Goal: Information Seeking & Learning: Learn about a topic

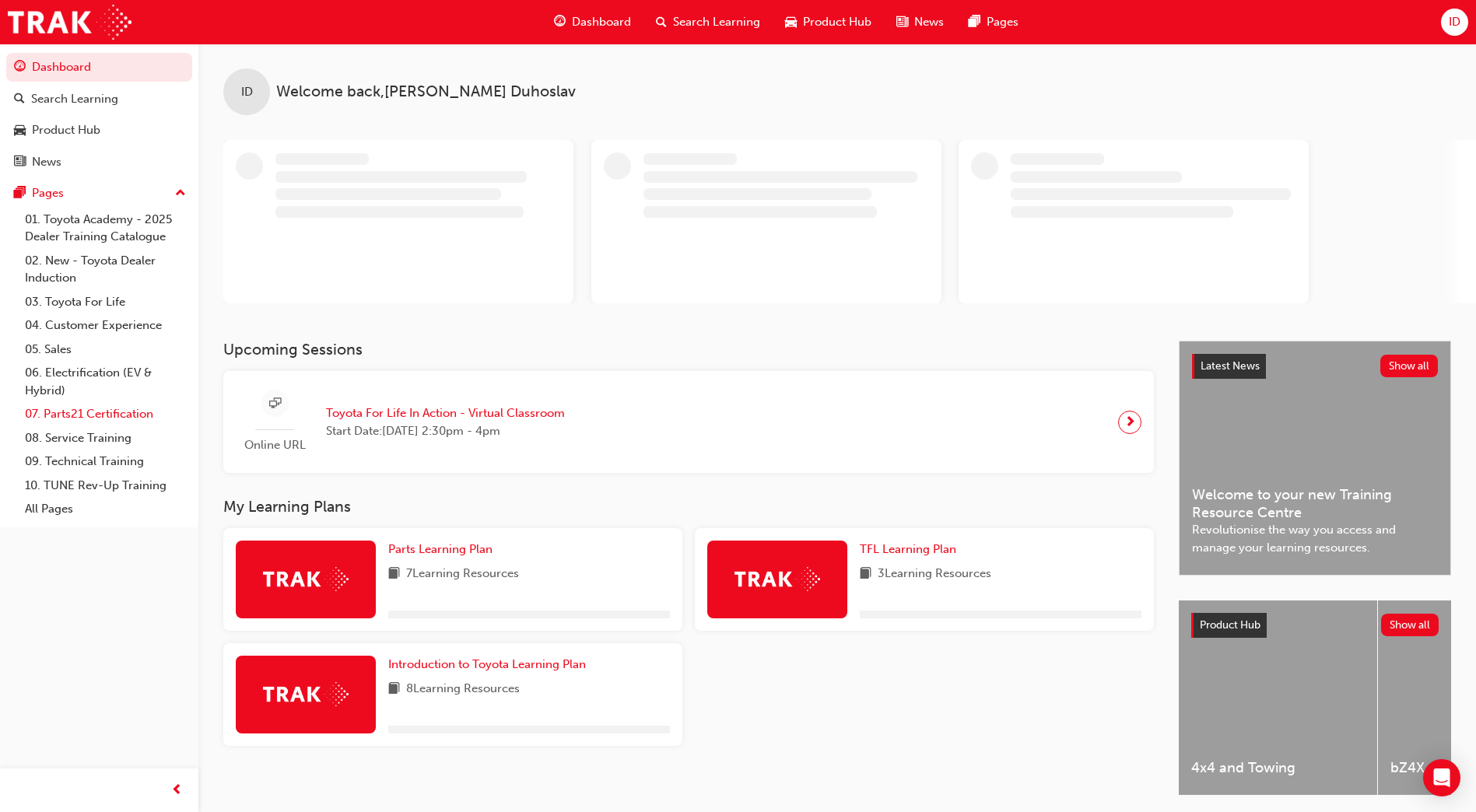
click at [60, 417] on link "07. Parts21 Certification" at bounding box center [105, 414] width 174 height 24
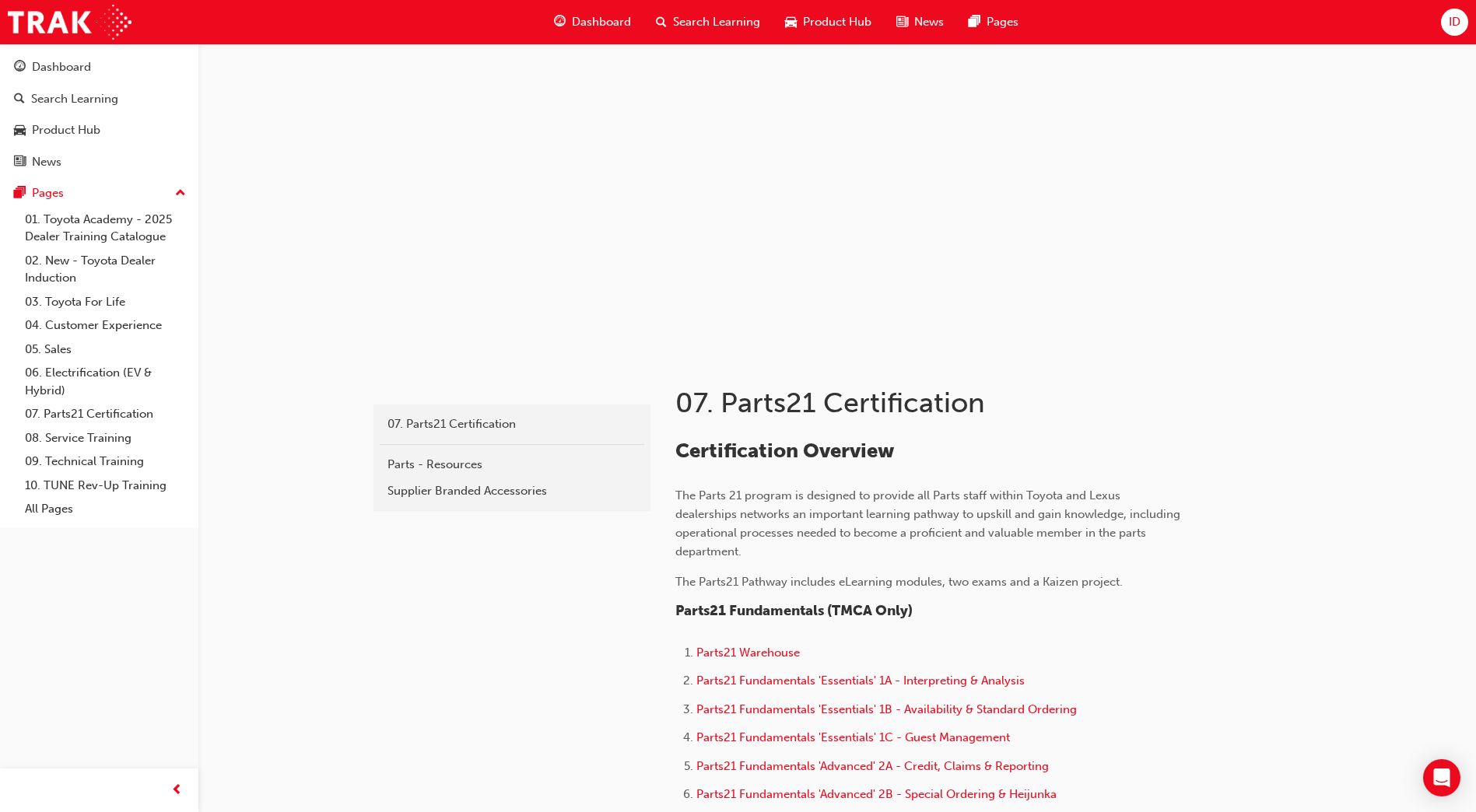
scroll to position [155, 0]
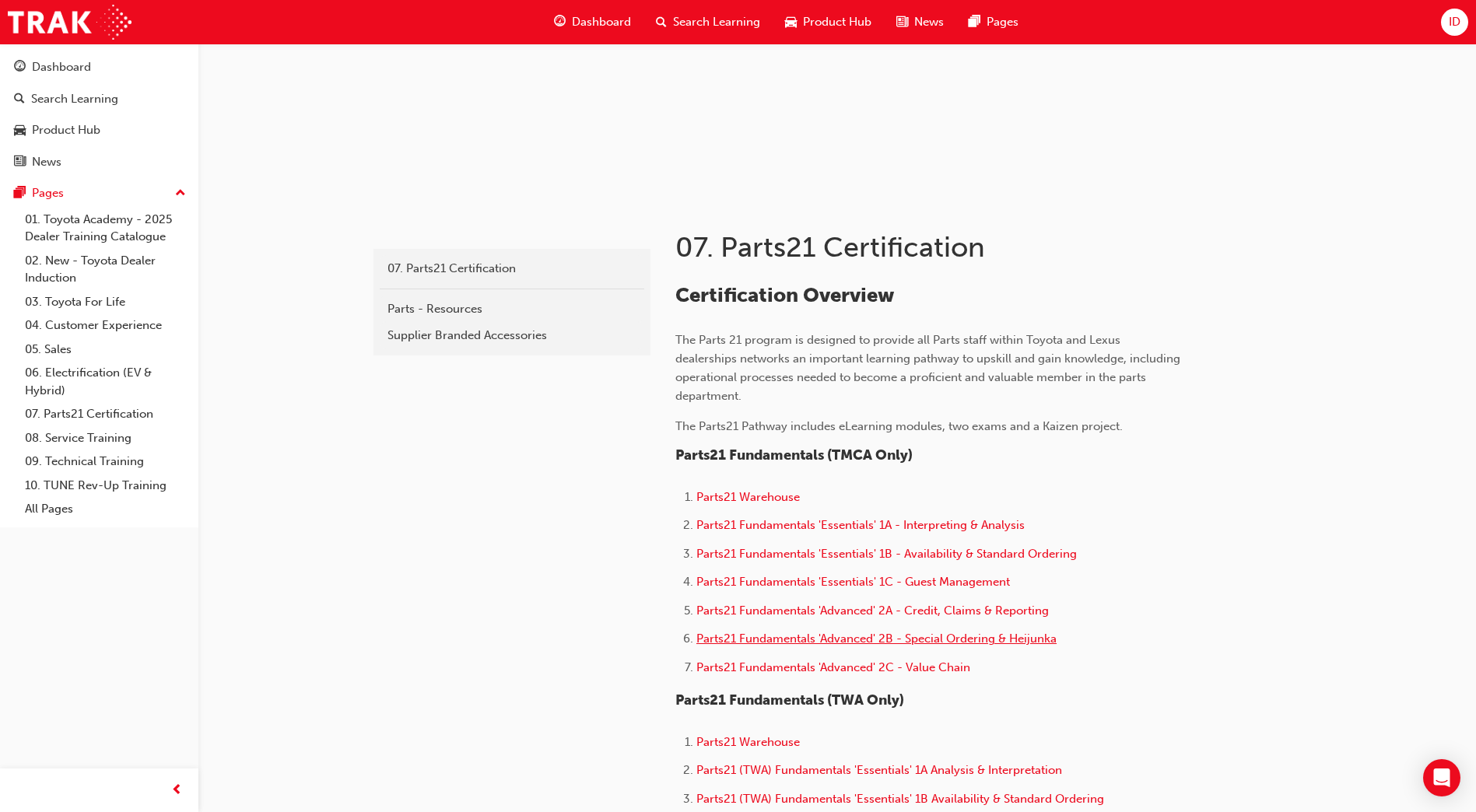
click at [817, 645] on span "Parts21 Fundamentals 'Advanced' 2B - Special Ordering & Heijunka" at bounding box center [876, 638] width 360 height 14
